Goal: Register for event/course

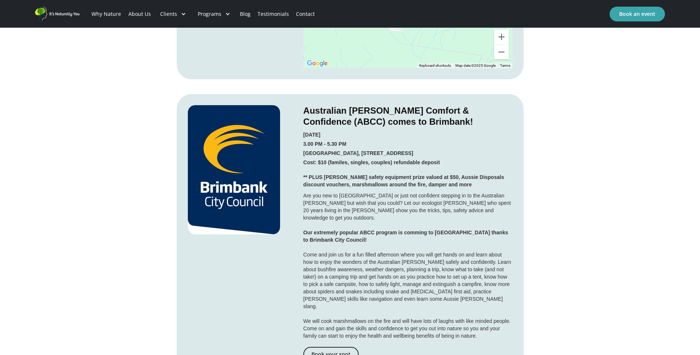
scroll to position [1108, 0]
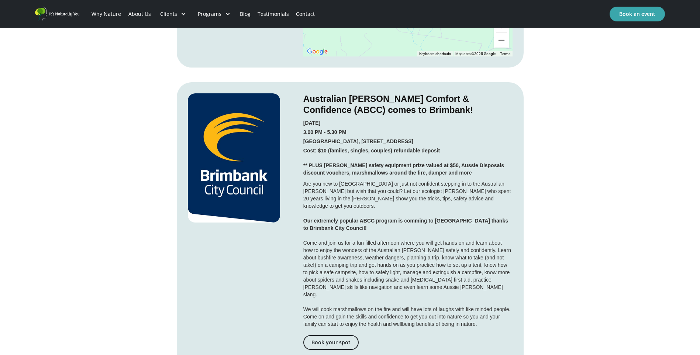
click at [415, 190] on div "Are you new to [GEOGRAPHIC_DATA] or just not confident stepping in to the Austr…" at bounding box center [407, 254] width 209 height 148
click at [453, 188] on div "Are you new to [GEOGRAPHIC_DATA] or just not confident stepping in to the Austr…" at bounding box center [407, 254] width 209 height 148
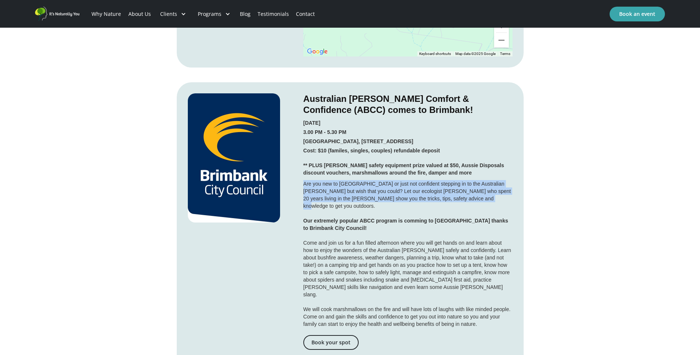
drag, startPoint x: 461, startPoint y: 188, endPoint x: 302, endPoint y: 171, distance: 160.1
click at [302, 171] on div "Australian [PERSON_NAME] Comfort & Confidence (ABCC) comes to Brimbank! [DATE] …" at bounding box center [350, 280] width 347 height 397
copy div "Are you new to [GEOGRAPHIC_DATA] or just not confident stepping in to the Austr…"
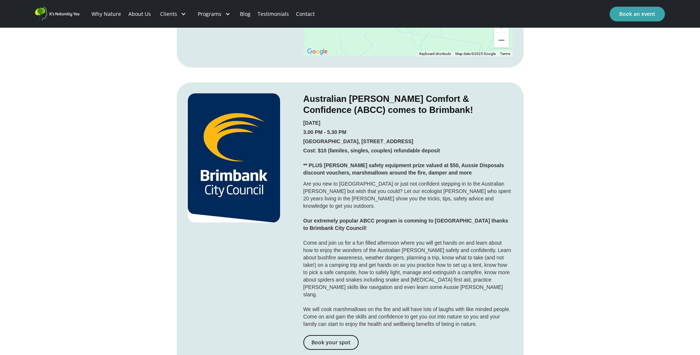
click at [331, 224] on div "Are you new to [GEOGRAPHIC_DATA] or just not confident stepping in to the Austr…" at bounding box center [407, 254] width 209 height 148
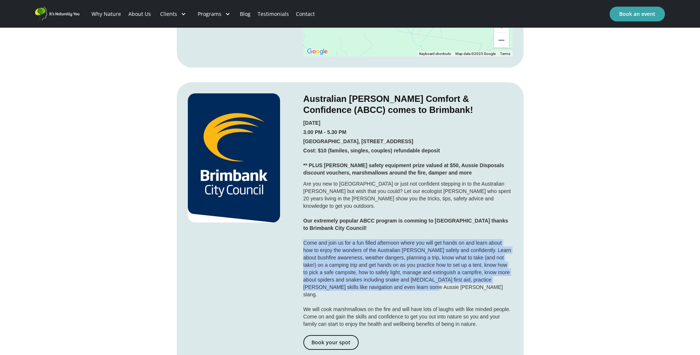
drag, startPoint x: 302, startPoint y: 224, endPoint x: 422, endPoint y: 267, distance: 126.9
click at [422, 267] on div "Australian [PERSON_NAME] Comfort & Confidence (ABCC) comes to Brimbank! [DATE] …" at bounding box center [350, 280] width 347 height 397
copy div "Come and join us for a fun filled afternoon where you will get hands on and lea…"
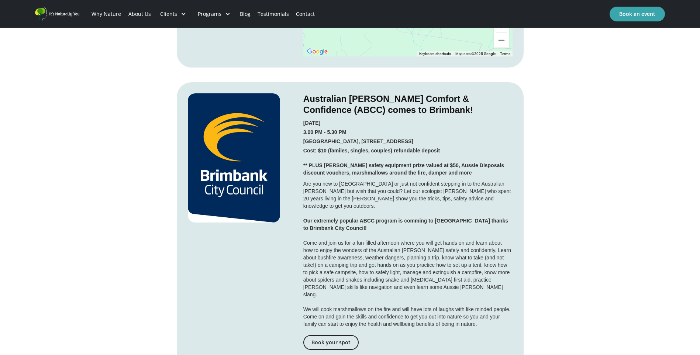
click at [368, 183] on div "Are you new to [GEOGRAPHIC_DATA] or just not confident stepping in to the Austr…" at bounding box center [407, 254] width 209 height 148
drag, startPoint x: 339, startPoint y: 230, endPoint x: 476, endPoint y: 223, distance: 137.2
click at [476, 223] on div "Are you new to [GEOGRAPHIC_DATA] or just not confident stepping in to the Austr…" at bounding box center [407, 254] width 209 height 148
copy div "learn about how to enjoy the wonders of the Australian [PERSON_NAME] safely and…"
click at [340, 335] on link "Book your spot" at bounding box center [330, 342] width 55 height 15
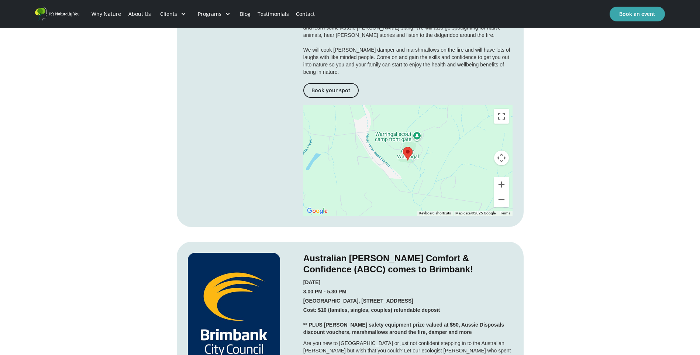
scroll to position [812, 0]
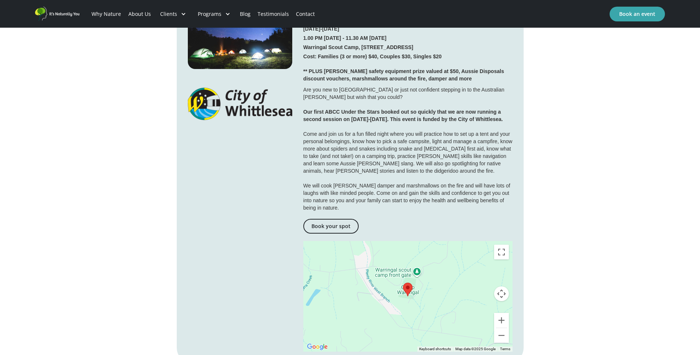
drag, startPoint x: 99, startPoint y: 311, endPoint x: 105, endPoint y: 303, distance: 10.0
click at [102, 308] on div "Australian [PERSON_NAME] Comfort & Confidence - now also an overnight experienc…" at bounding box center [350, 167] width 700 height 1301
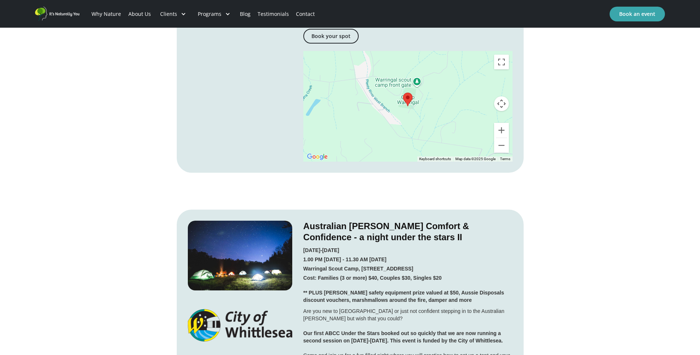
scroll to position [480, 0]
